Goal: Check status: Check status

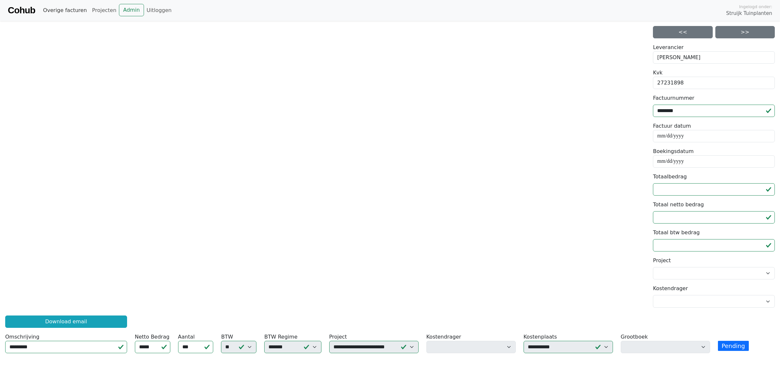
click at [64, 10] on link "Overige facturen" at bounding box center [64, 10] width 49 height 13
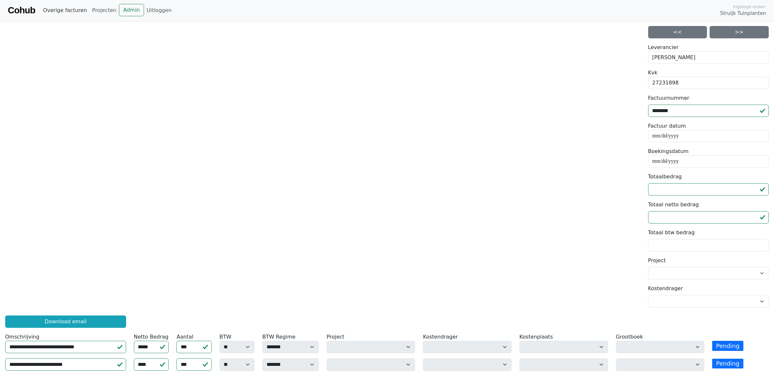
click at [64, 10] on link "Overige facturen" at bounding box center [64, 10] width 49 height 13
